Goal: Navigation & Orientation: Find specific page/section

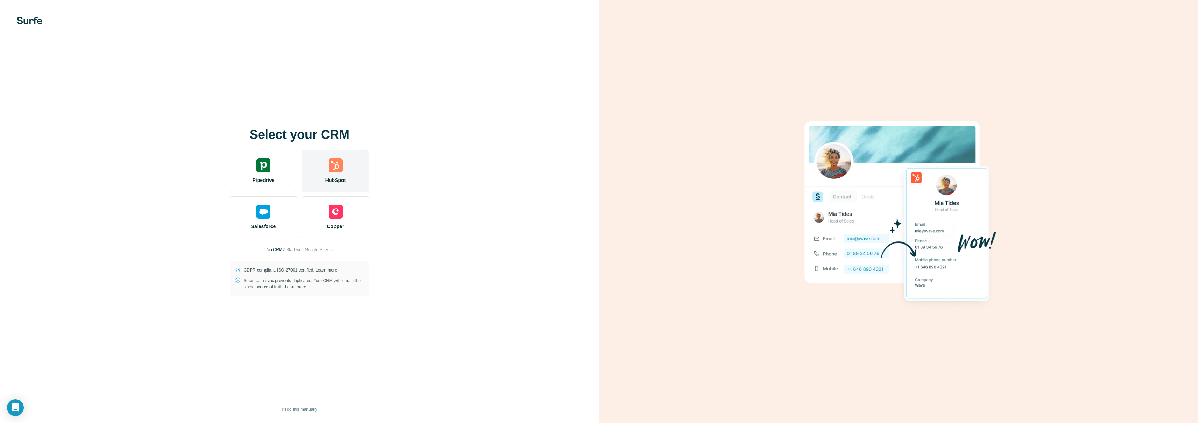
click at [337, 170] on img at bounding box center [336, 166] width 14 height 14
